Goal: Task Accomplishment & Management: Manage account settings

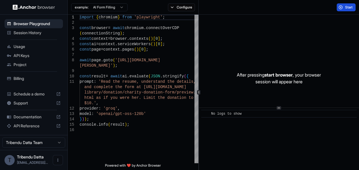
click at [348, 7] on span "Start" at bounding box center [349, 7] width 8 height 5
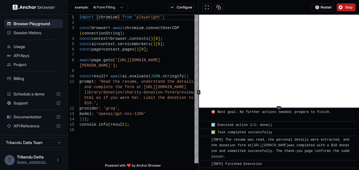
scroll to position [397, 0]
click at [38, 125] on span "API Reference" at bounding box center [34, 126] width 40 height 6
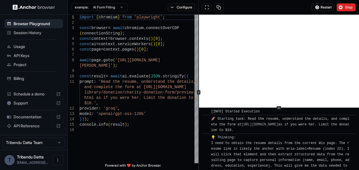
scroll to position [0, 0]
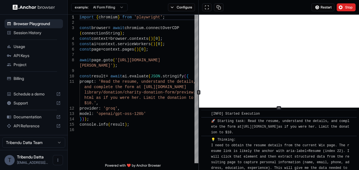
click at [15, 78] on span "Billing" at bounding box center [37, 79] width 47 height 6
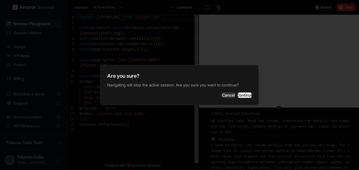
click at [243, 93] on button "Continue" at bounding box center [245, 95] width 14 height 6
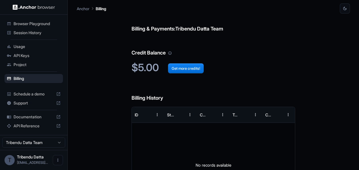
click at [243, 93] on h6 "Billing History" at bounding box center [214, 92] width 164 height 19
click at [24, 56] on span "API Keys" at bounding box center [37, 56] width 47 height 6
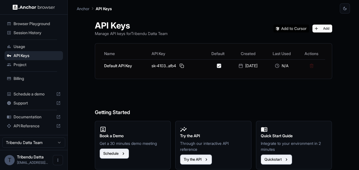
click at [20, 47] on span "Usage" at bounding box center [37, 47] width 47 height 6
